Goal: Task Accomplishment & Management: Use online tool/utility

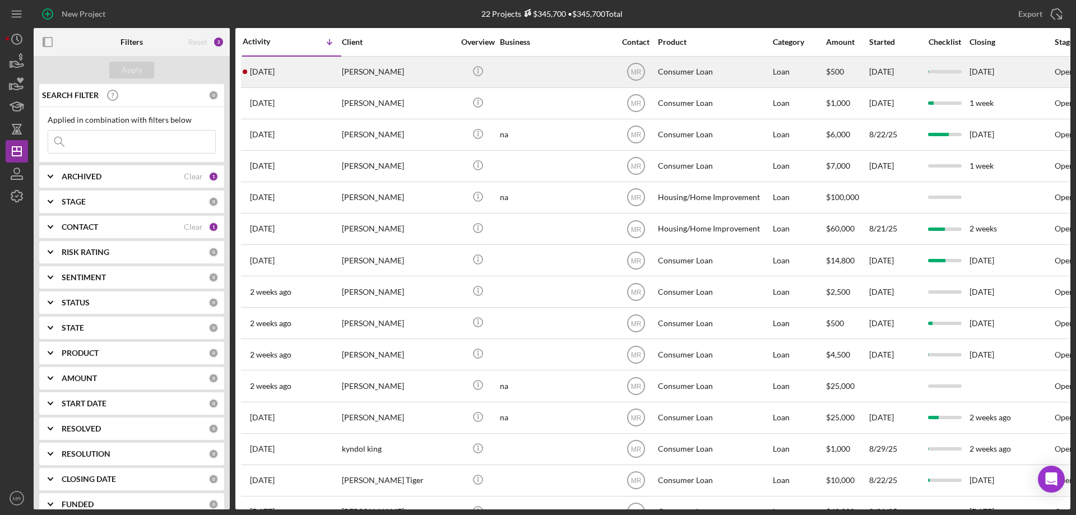
click at [567, 71] on div at bounding box center [556, 72] width 112 height 30
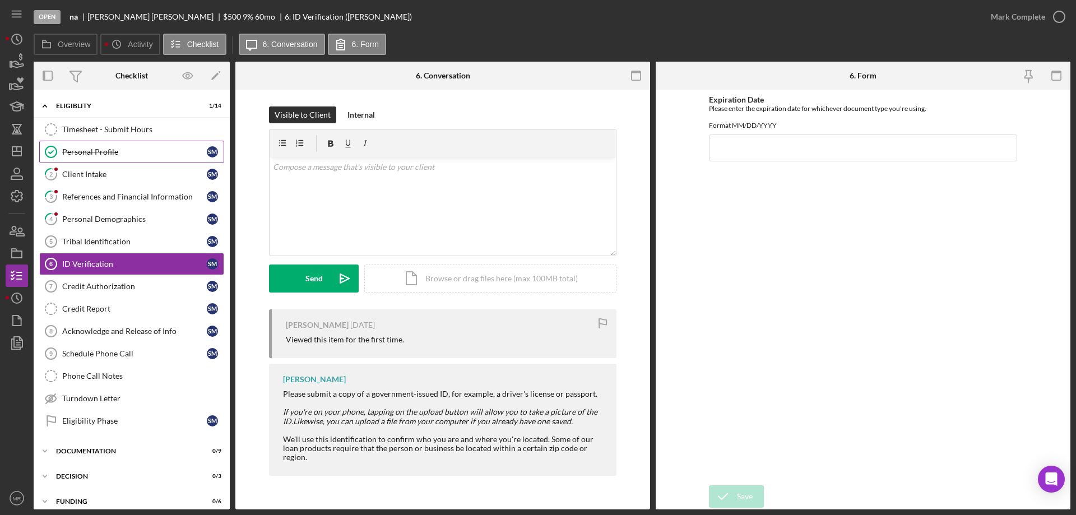
click at [89, 149] on div "Personal Profile" at bounding box center [134, 151] width 145 height 9
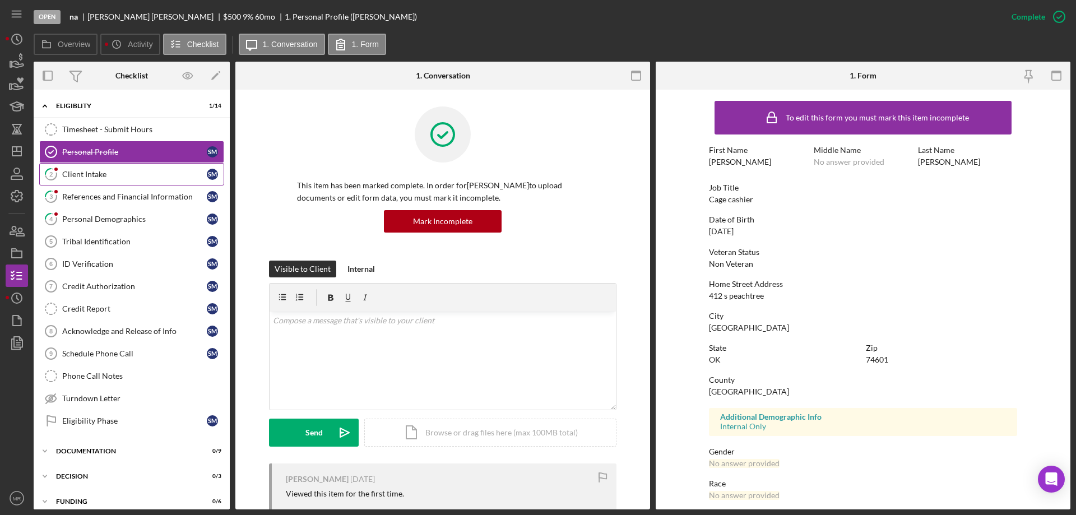
click at [92, 170] on div "Client Intake" at bounding box center [134, 174] width 145 height 9
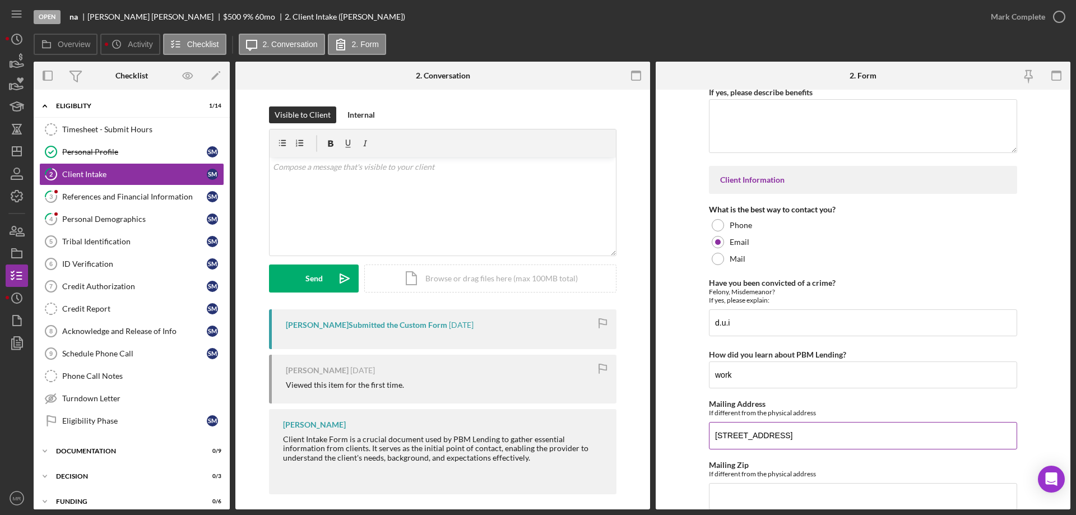
scroll to position [1564, 0]
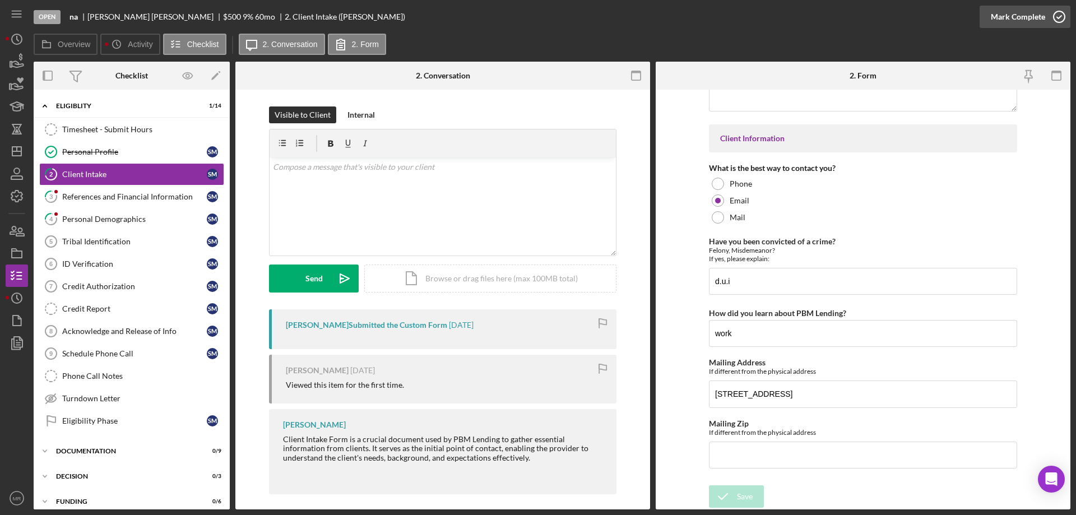
click at [1059, 13] on icon "button" at bounding box center [1059, 17] width 28 height 28
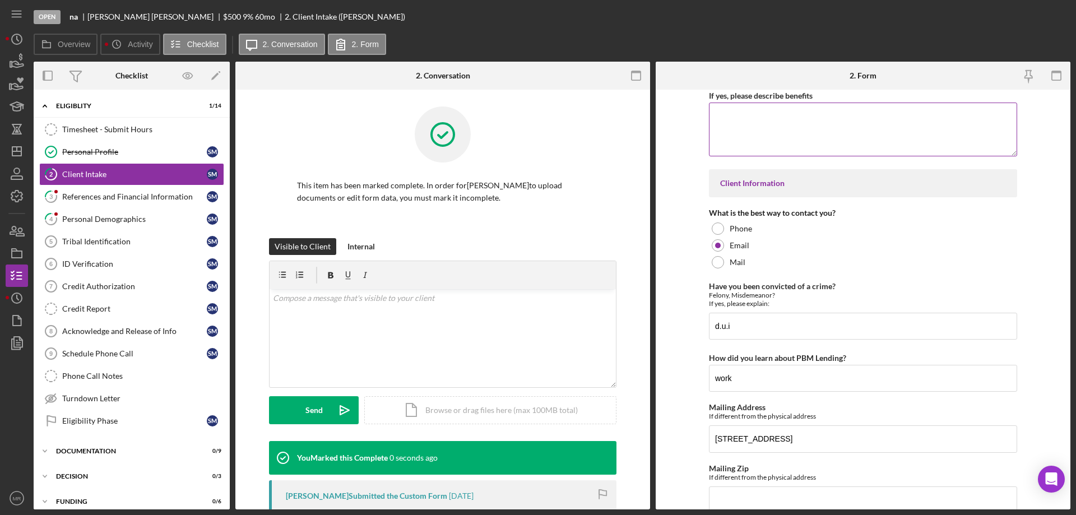
scroll to position [1609, 0]
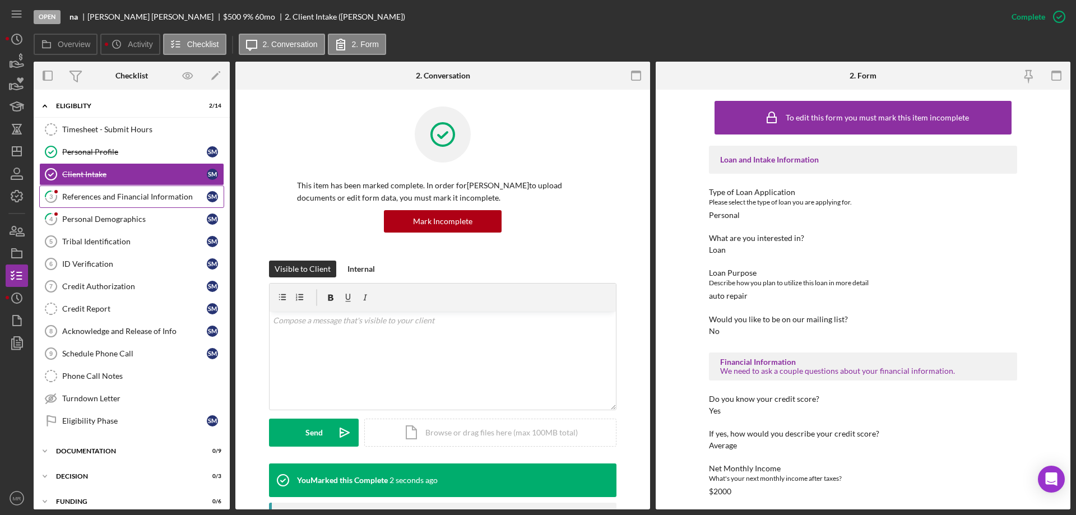
click at [77, 191] on link "3 References and Financial Information S M" at bounding box center [131, 196] width 185 height 22
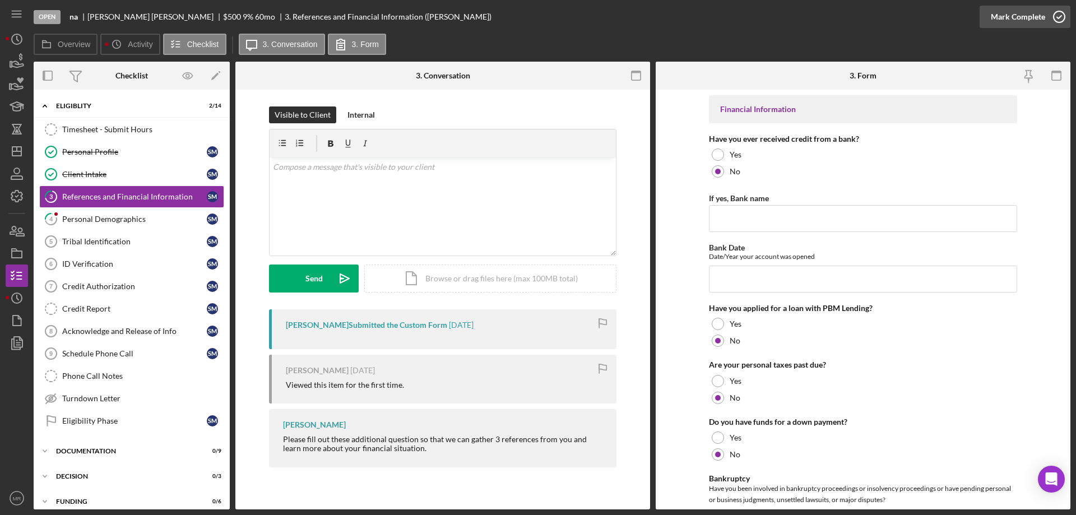
click at [1057, 12] on circle "button" at bounding box center [1059, 16] width 11 height 11
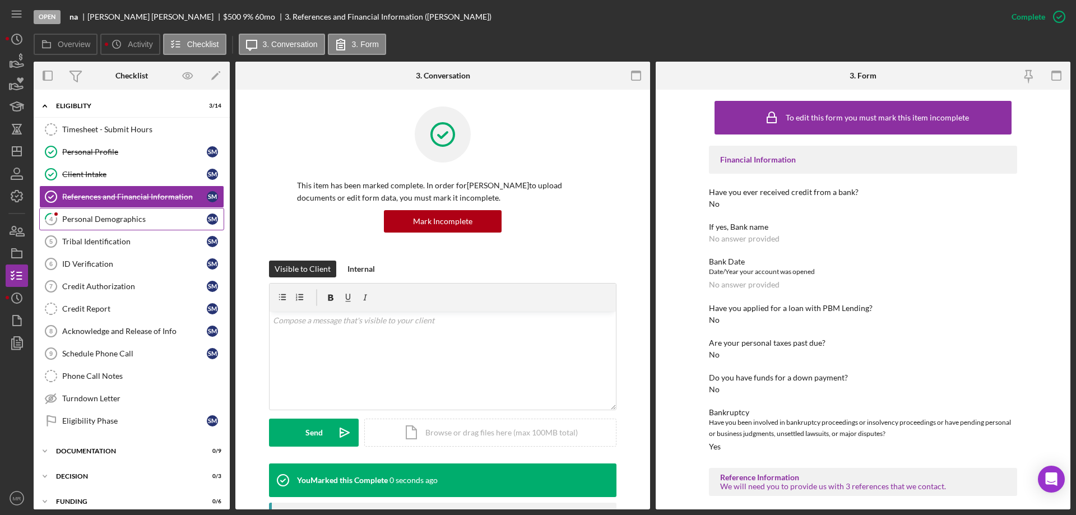
click at [109, 217] on div "Personal Demographics" at bounding box center [134, 219] width 145 height 9
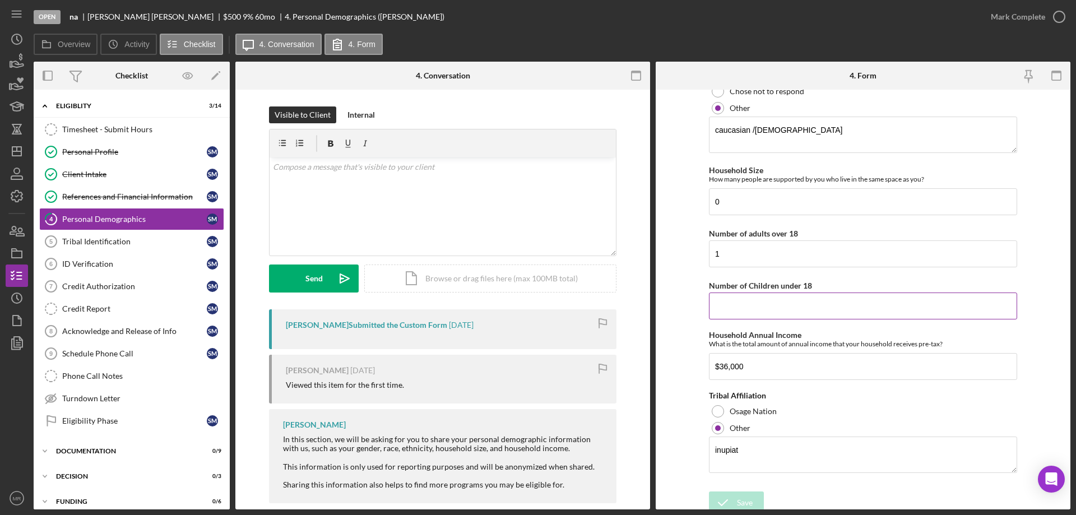
scroll to position [573, 0]
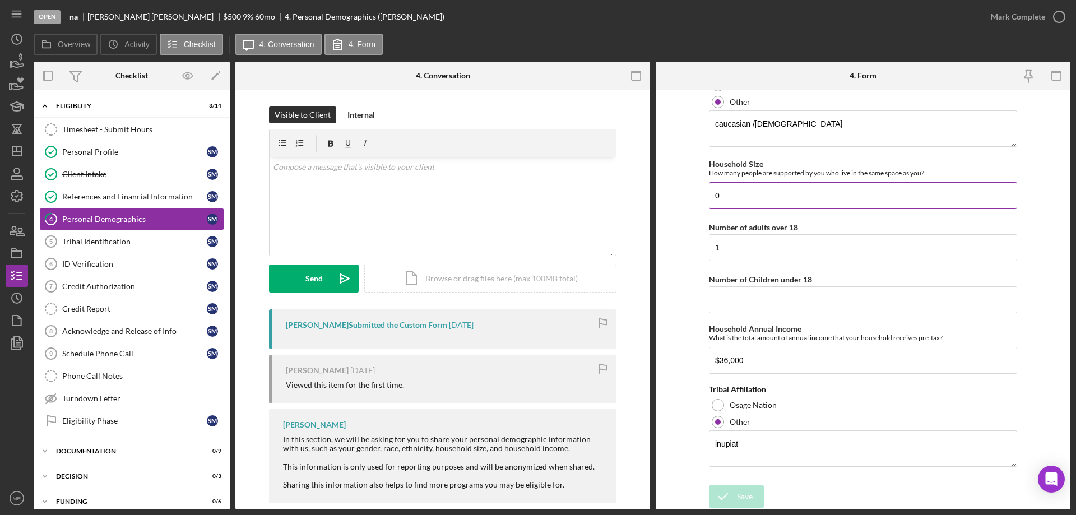
drag, startPoint x: 721, startPoint y: 198, endPoint x: 709, endPoint y: 200, distance: 11.4
click at [709, 200] on input "0" at bounding box center [863, 195] width 308 height 27
type input "1"
click at [727, 486] on icon "submit" at bounding box center [723, 496] width 28 height 28
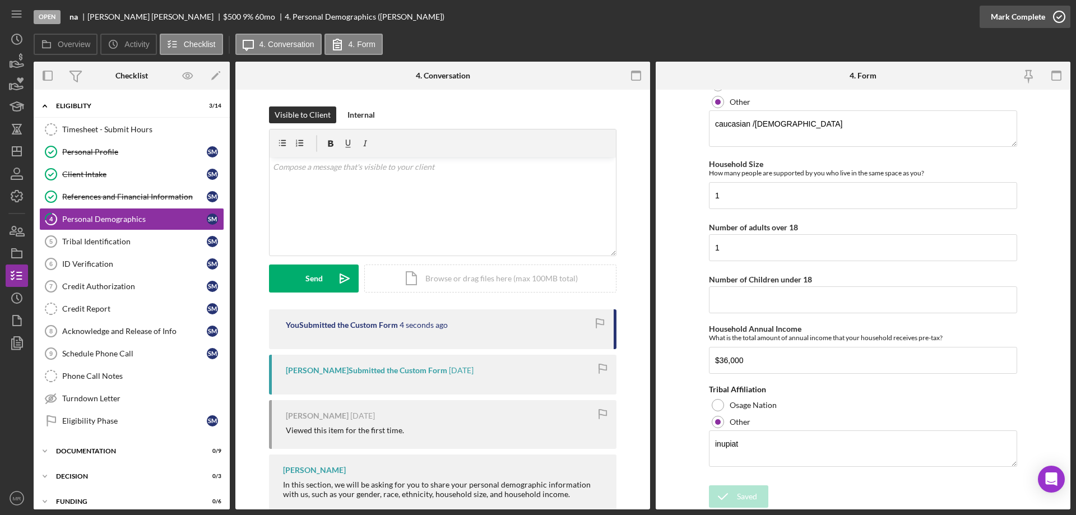
click at [1057, 17] on icon "button" at bounding box center [1059, 17] width 28 height 28
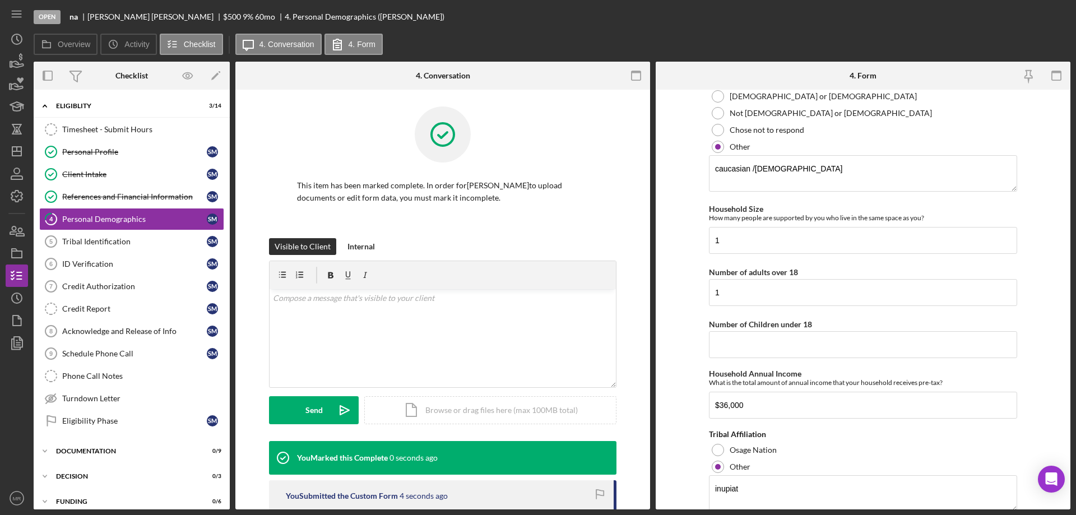
scroll to position [618, 0]
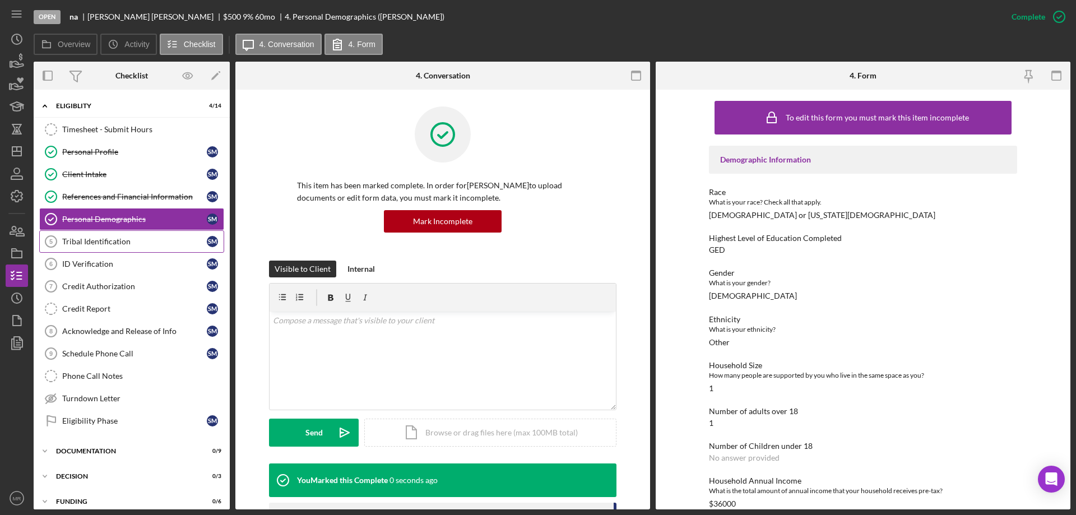
click at [77, 242] on div "Tribal Identification" at bounding box center [134, 241] width 145 height 9
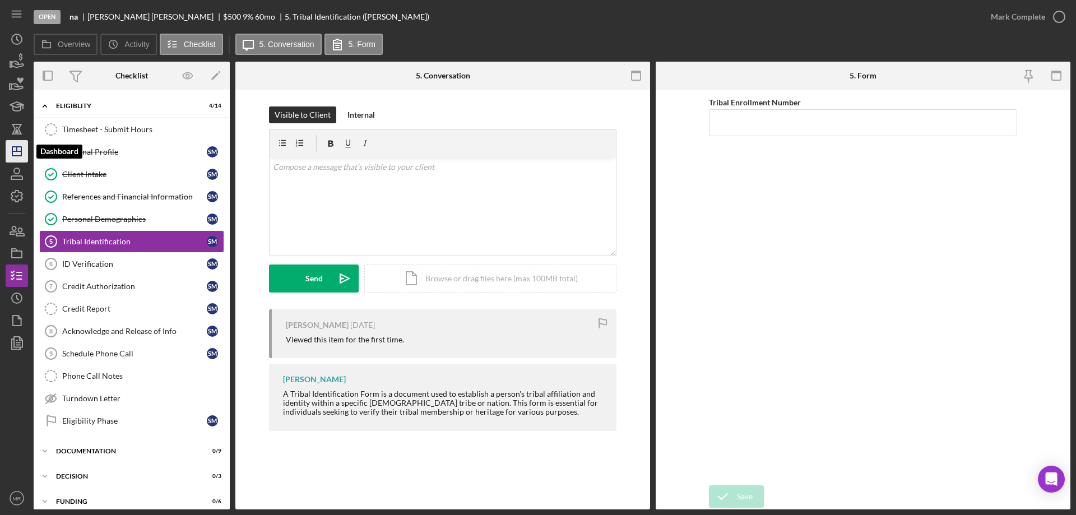
click at [14, 156] on polygon "button" at bounding box center [16, 151] width 9 height 9
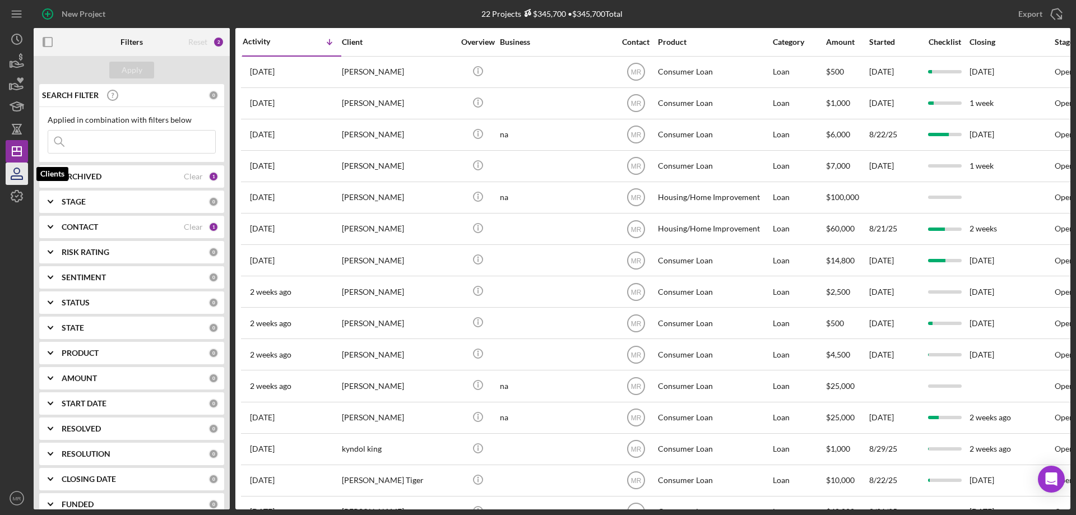
click at [15, 175] on icon "button" at bounding box center [17, 174] width 28 height 28
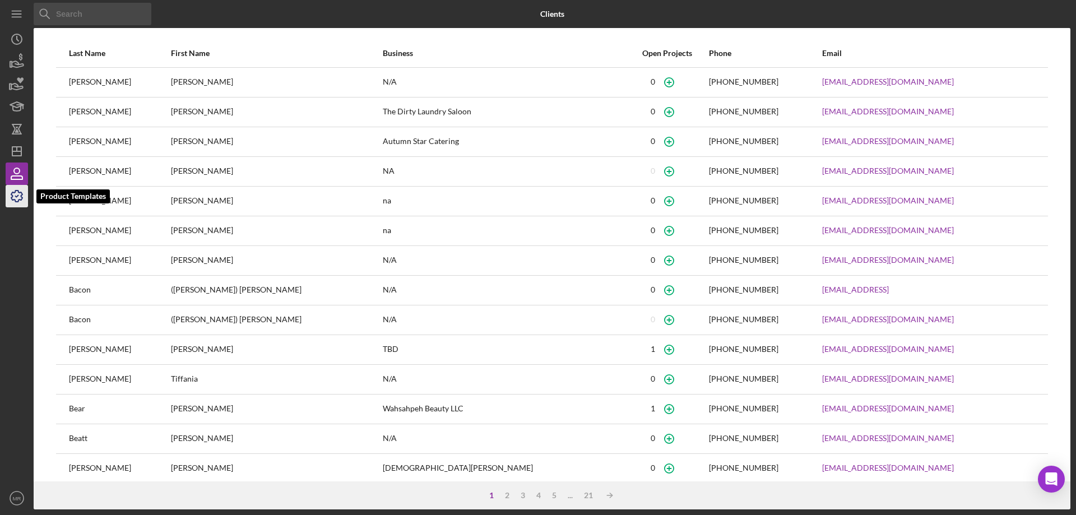
click at [11, 193] on icon "button" at bounding box center [17, 196] width 28 height 28
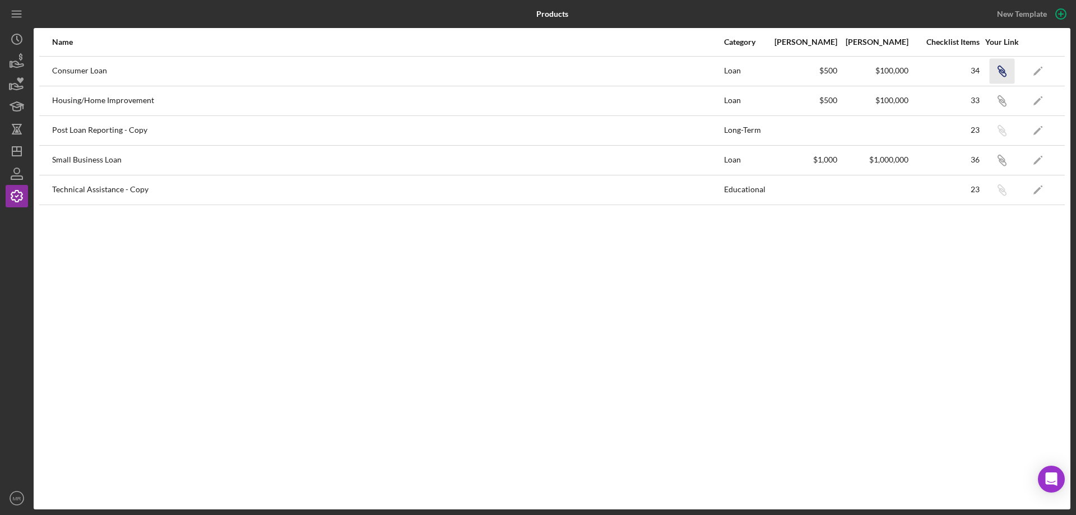
click at [1002, 69] on icon "Icon/Link" at bounding box center [1001, 70] width 25 height 25
click at [18, 146] on icon "Icon/Dashboard" at bounding box center [17, 151] width 28 height 28
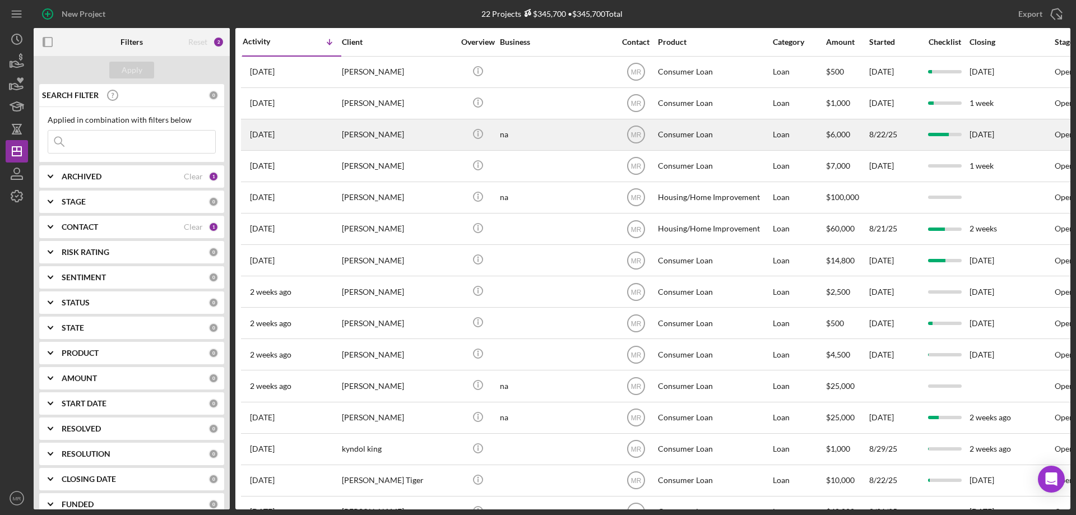
click at [560, 135] on div "na" at bounding box center [556, 135] width 112 height 30
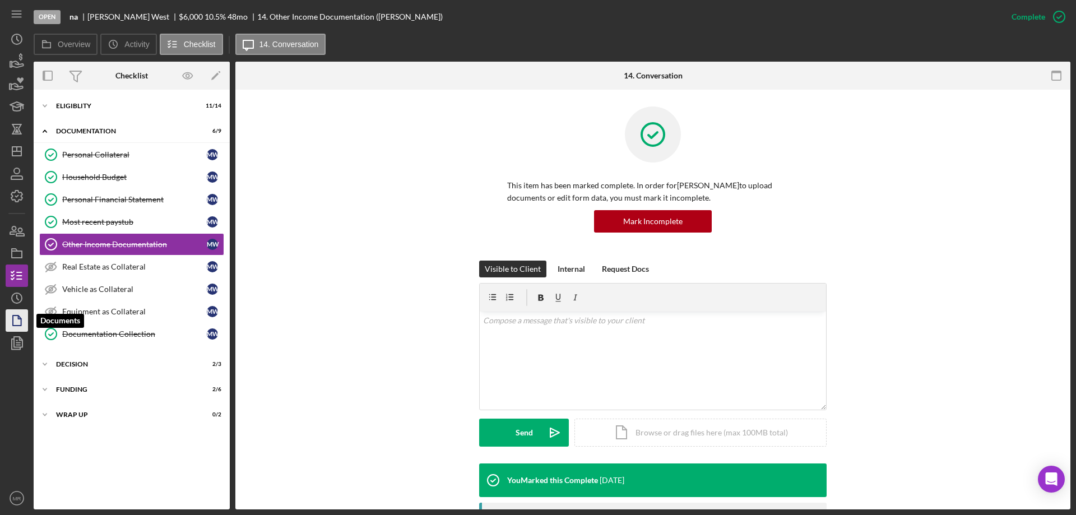
click at [10, 318] on icon "button" at bounding box center [17, 321] width 28 height 28
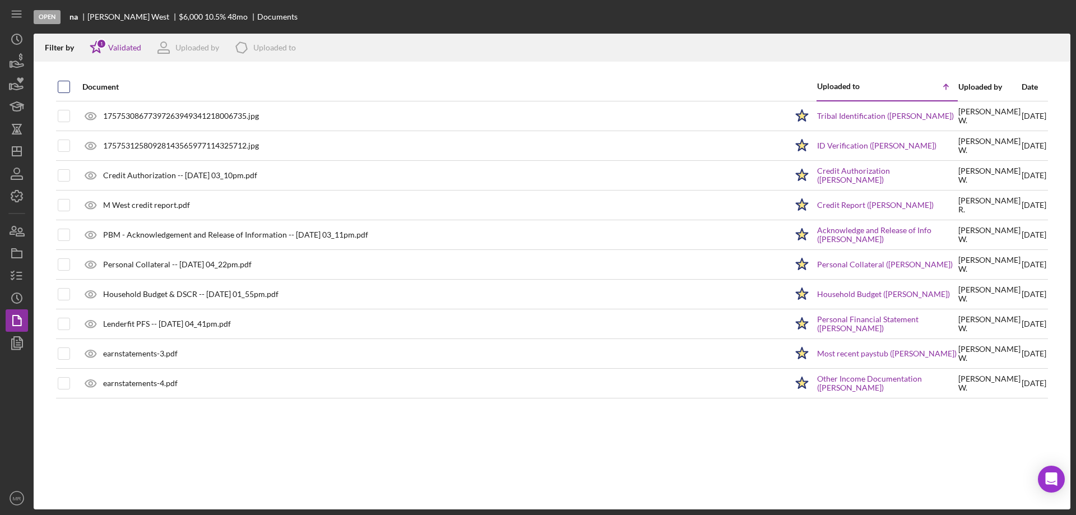
click at [63, 83] on input "checkbox" at bounding box center [63, 86] width 11 height 11
checkbox input "true"
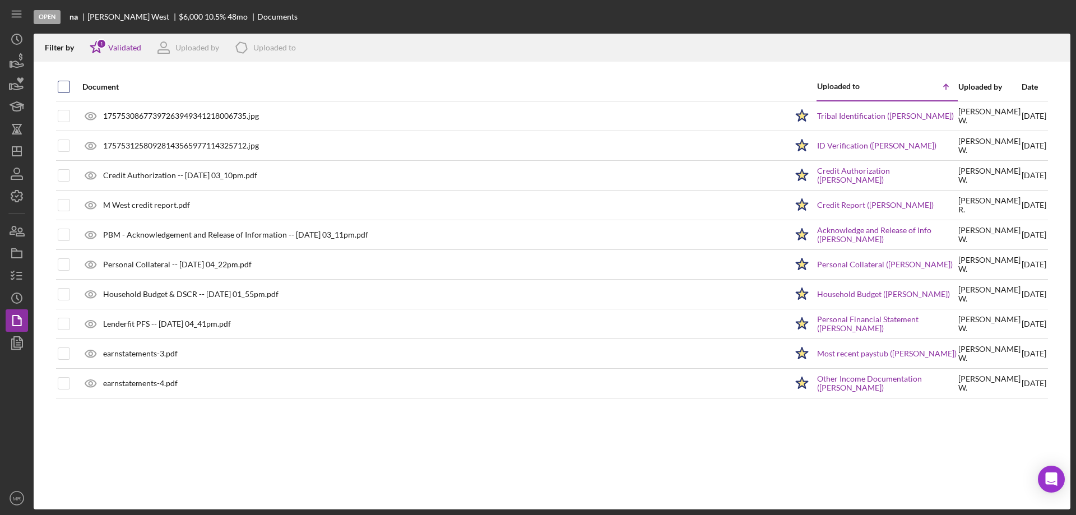
checkbox input "true"
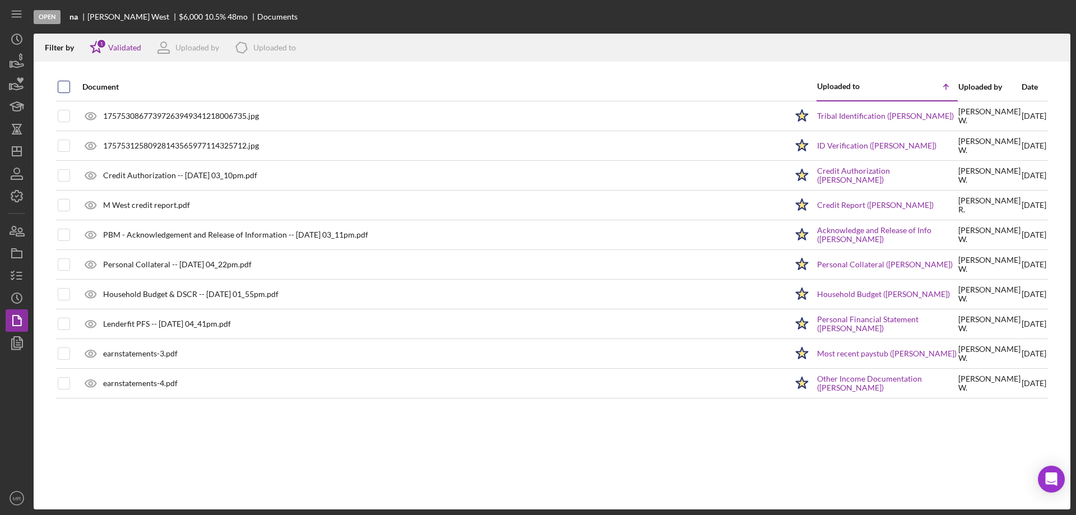
checkbox input "true"
click at [1060, 47] on icon "Icon/Download" at bounding box center [1056, 47] width 25 height 25
click at [491, 41] on div "Filter by Icon/Star 1 Validated Uploaded by Icon/Product Uploaded to" at bounding box center [538, 48] width 1009 height 28
click at [12, 344] on polyline "button" at bounding box center [16, 344] width 8 height 10
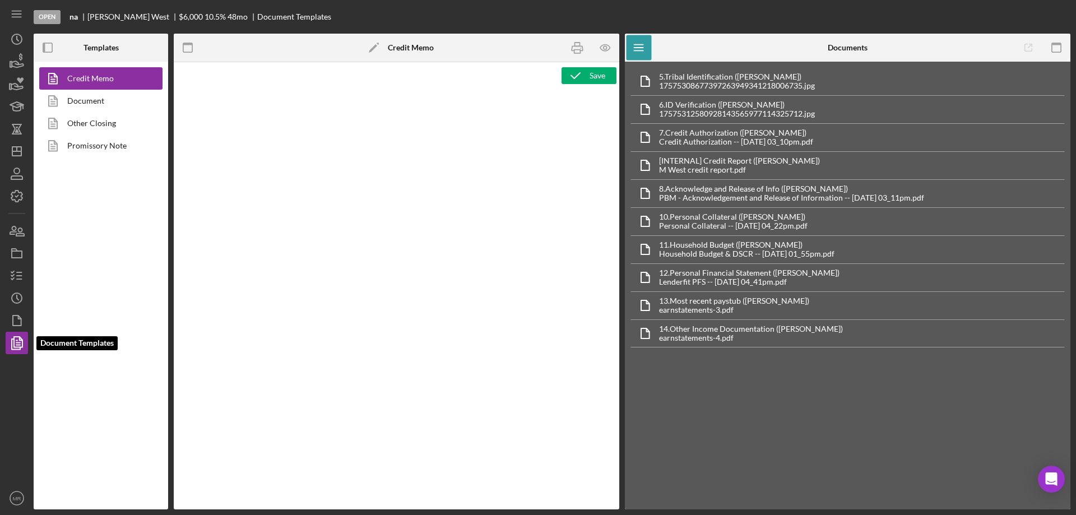
type textarea "<p style="margin: 0 0 10pt; line-height: 115%; font-size: 11pt; font-family: Ca…"
